Goal: Communication & Community: Answer question/provide support

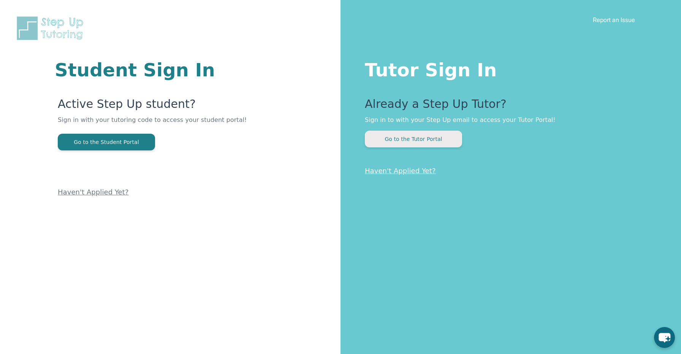
click at [406, 140] on button "Go to the Tutor Portal" at bounding box center [413, 139] width 97 height 17
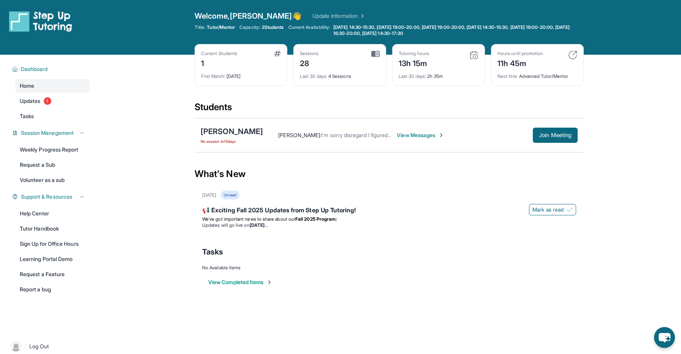
click at [405, 132] on span "View Messages" at bounding box center [420, 135] width 47 height 8
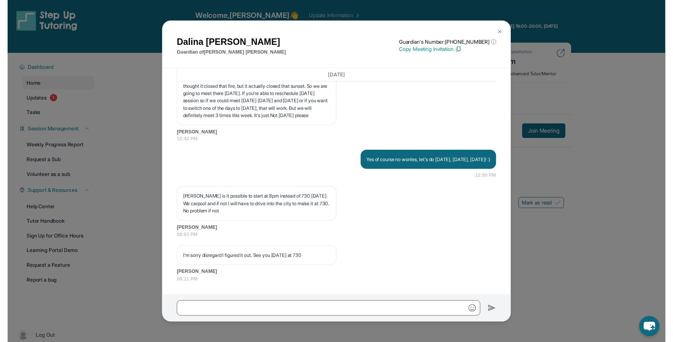
scroll to position [11402, 0]
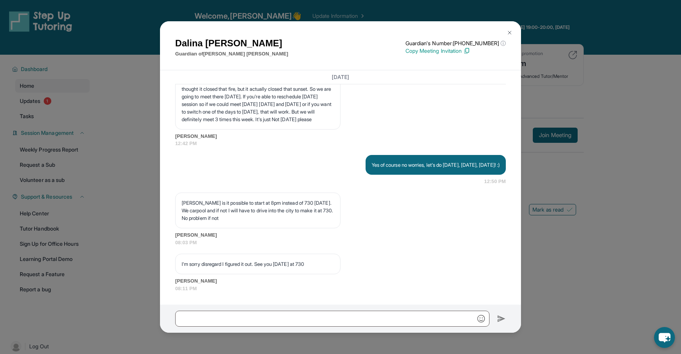
click at [561, 253] on div "[PERSON_NAME] Guardian of [PERSON_NAME] Guardian's Number: [PHONE_NUMBER] ⓘ Thi…" at bounding box center [340, 177] width 681 height 354
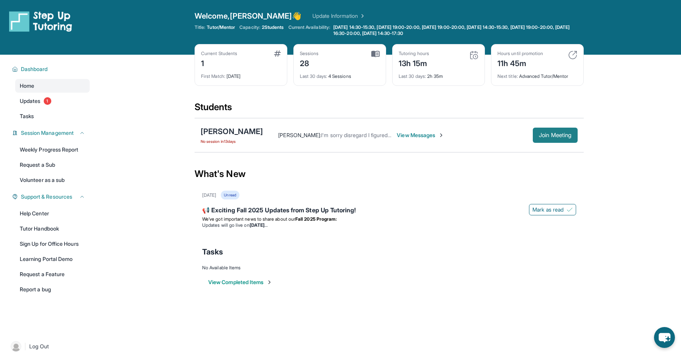
click at [545, 137] on span "Join Meeting" at bounding box center [555, 135] width 33 height 5
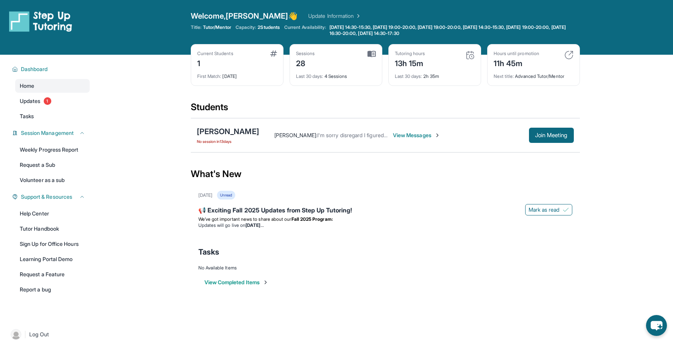
click at [280, 302] on main "Current Students 1 First Match : [DATE] Sessions 28 Last 30 days : 4 Sessions T…" at bounding box center [385, 180] width 389 height 250
click at [233, 132] on div "[PERSON_NAME]" at bounding box center [228, 131] width 62 height 11
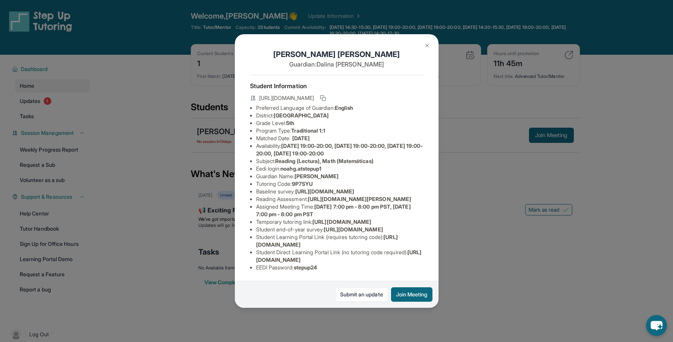
scroll to position [30, 0]
click at [314, 94] on span "[URL][DOMAIN_NAME]" at bounding box center [286, 98] width 55 height 8
click at [258, 134] on li "Matched Date: [DATE]" at bounding box center [339, 138] width 167 height 8
click at [302, 245] on span "[URL][DOMAIN_NAME]" at bounding box center [327, 241] width 142 height 14
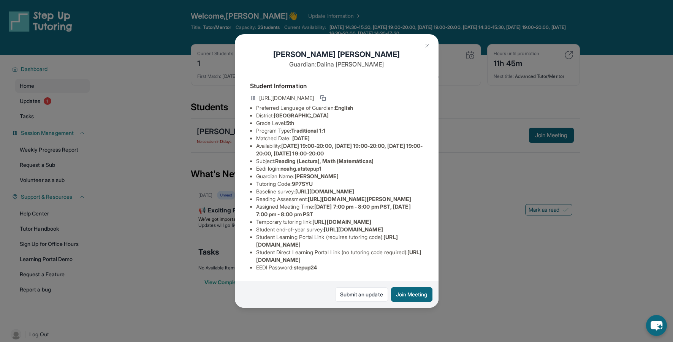
click at [302, 245] on span "[URL][DOMAIN_NAME]" at bounding box center [327, 241] width 142 height 14
click at [312, 245] on span "[URL][DOMAIN_NAME]" at bounding box center [327, 241] width 142 height 14
drag, startPoint x: 387, startPoint y: 244, endPoint x: 257, endPoint y: 245, distance: 129.9
click at [257, 245] on span "[URL][DOMAIN_NAME]" at bounding box center [327, 241] width 142 height 14
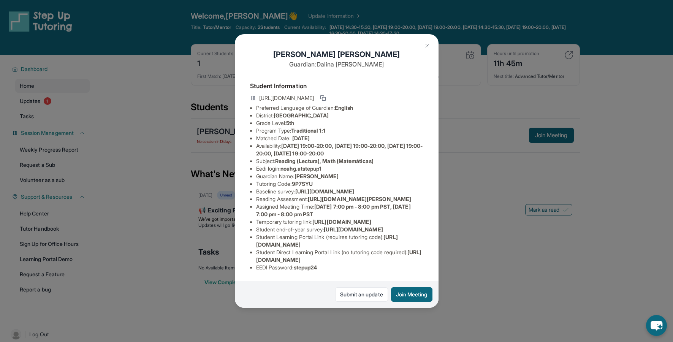
click at [344, 260] on span "[URL][DOMAIN_NAME]" at bounding box center [339, 256] width 166 height 14
click at [426, 46] on img at bounding box center [427, 46] width 6 height 6
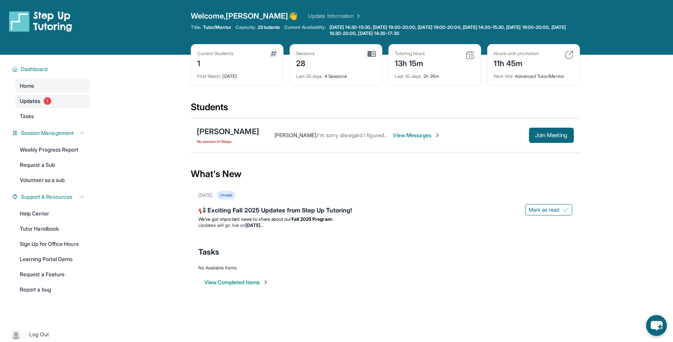
click at [29, 102] on span "Updates" at bounding box center [30, 101] width 21 height 8
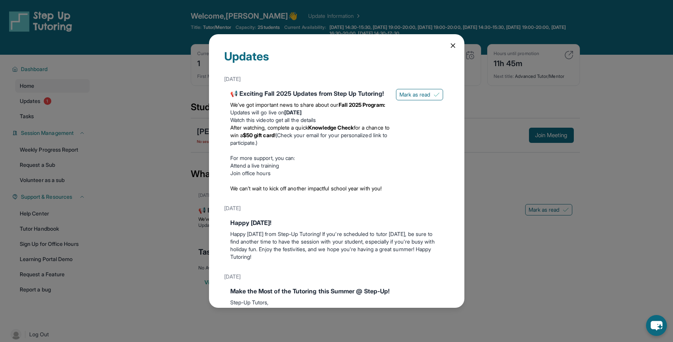
click at [244, 123] on link "Watch this video" at bounding box center [249, 120] width 39 height 6
click at [452, 49] on icon at bounding box center [453, 46] width 8 height 8
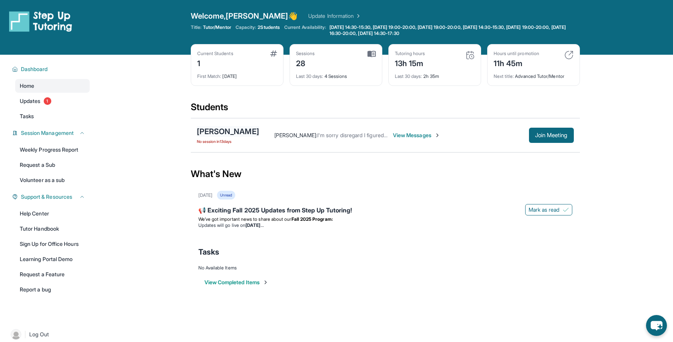
click at [212, 130] on div "[PERSON_NAME]" at bounding box center [228, 131] width 62 height 11
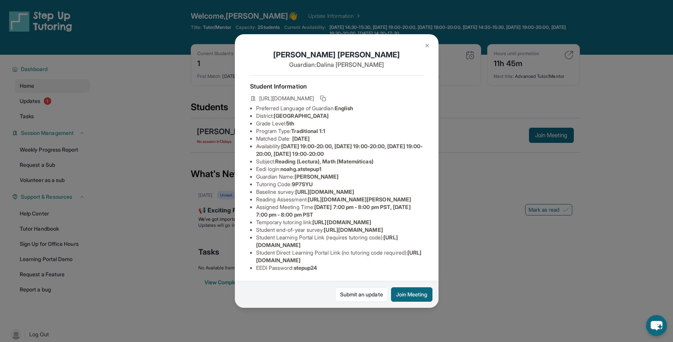
drag, startPoint x: 374, startPoint y: 116, endPoint x: 256, endPoint y: 115, distance: 118.2
click at [256, 115] on li "District: [GEOGRAPHIC_DATA]" at bounding box center [339, 116] width 167 height 8
copy li "District: [GEOGRAPHIC_DATA]"
click at [145, 145] on div "[PERSON_NAME] Guardian: [PERSON_NAME] Student Information [URL][DOMAIN_NAME] Pr…" at bounding box center [336, 171] width 673 height 342
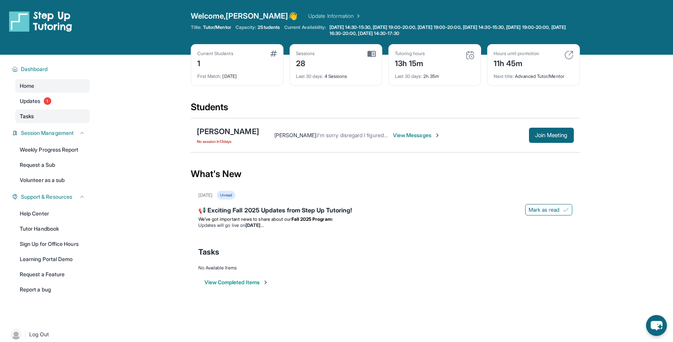
click at [32, 116] on span "Tasks" at bounding box center [27, 116] width 14 height 8
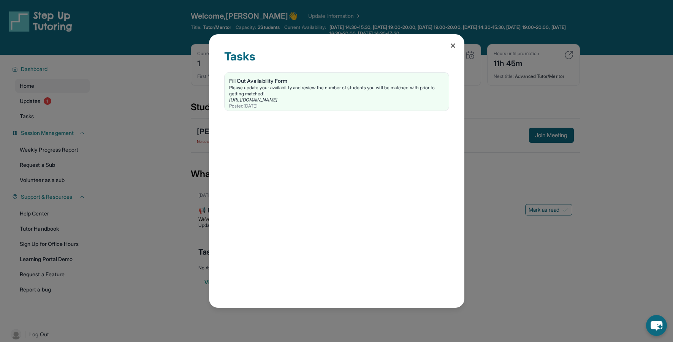
click at [125, 160] on div "Tasks Fill Out Availability Form Please update your availability and review the…" at bounding box center [336, 171] width 673 height 342
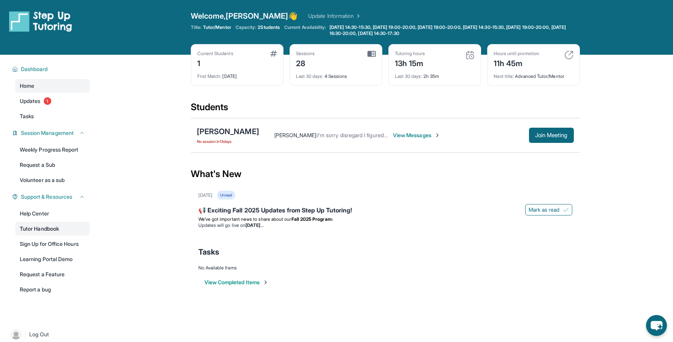
click at [46, 228] on link "Tutor Handbook" at bounding box center [52, 229] width 74 height 14
click at [35, 98] on span "Updates" at bounding box center [30, 101] width 21 height 8
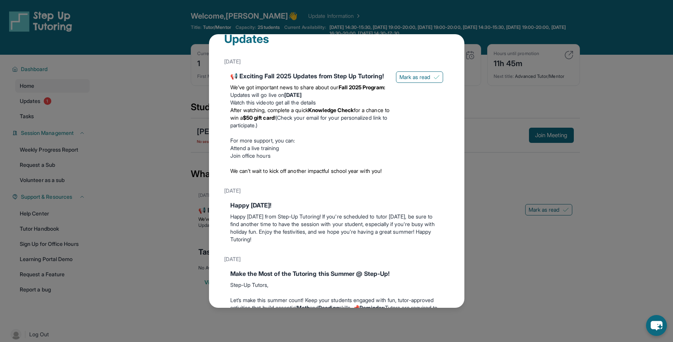
scroll to position [0, 0]
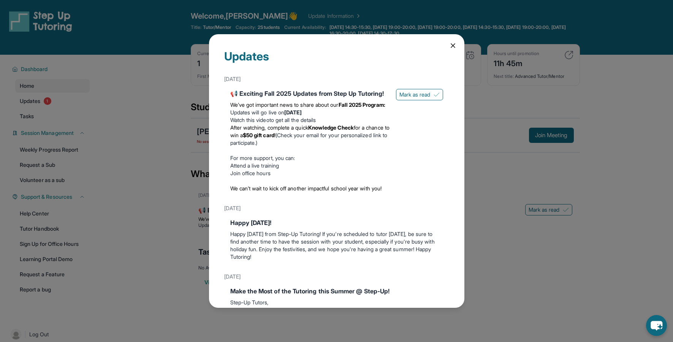
click at [450, 45] on icon at bounding box center [453, 46] width 8 height 8
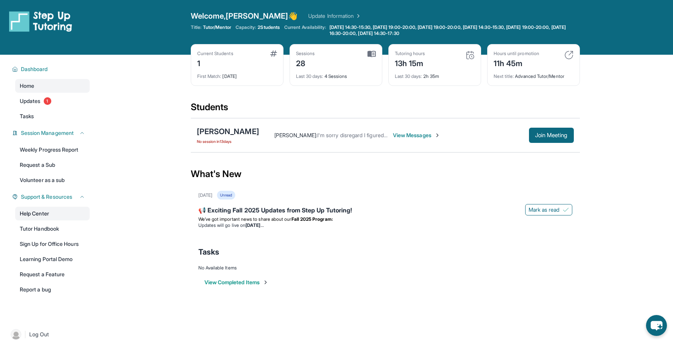
click at [41, 215] on link "Help Center" at bounding box center [52, 214] width 74 height 14
